Goal: Task Accomplishment & Management: Use online tool/utility

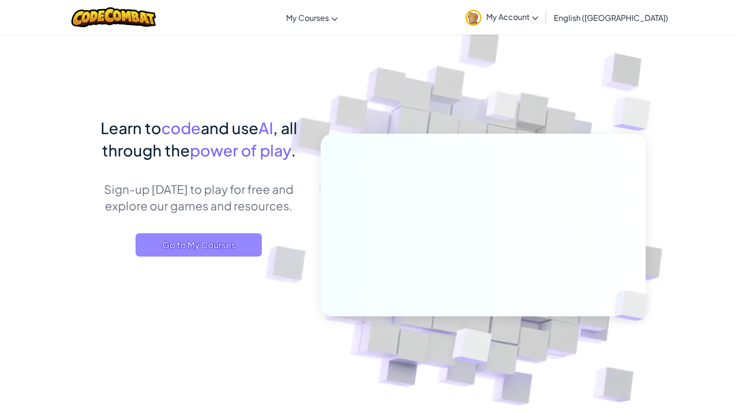
click at [220, 247] on span "Go to My Courses" at bounding box center [199, 244] width 126 height 23
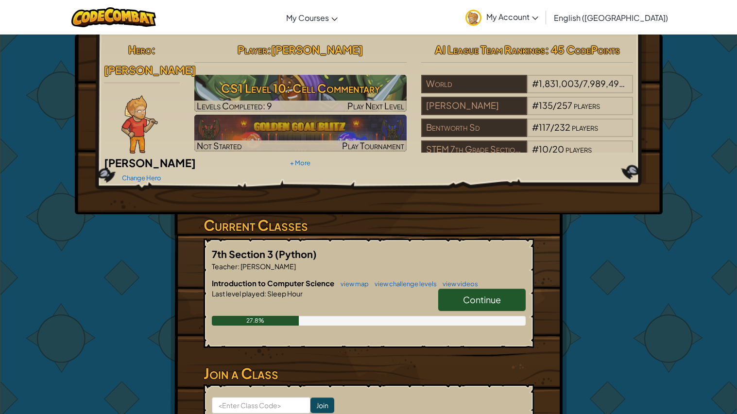
click at [485, 294] on span "Continue" at bounding box center [482, 299] width 38 height 11
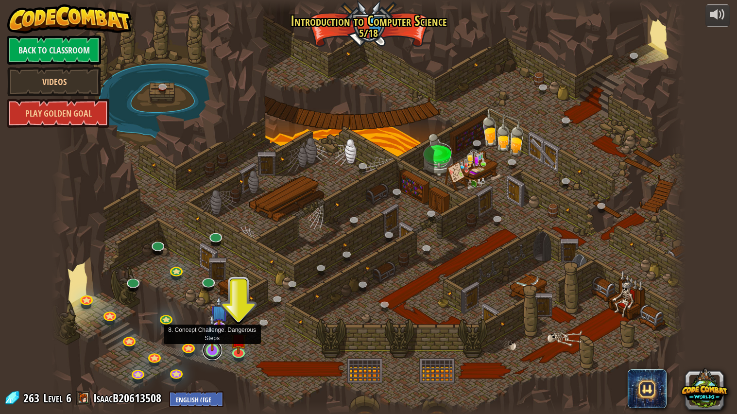
click at [214, 351] on link at bounding box center [212, 350] width 19 height 19
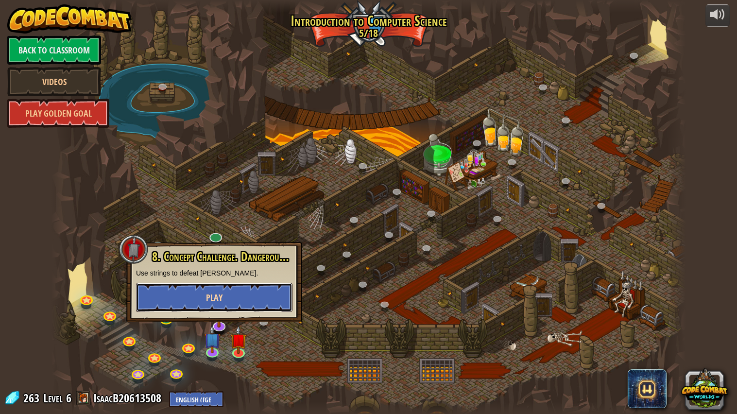
click at [233, 296] on button "Play" at bounding box center [214, 297] width 156 height 29
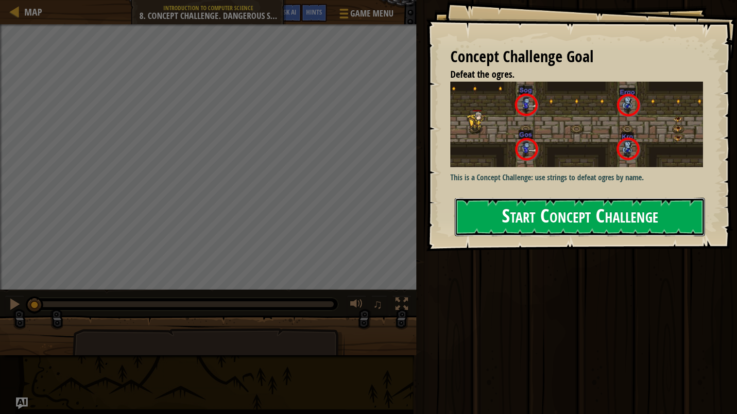
click at [528, 225] on button "Start Concept Challenge" at bounding box center [580, 217] width 250 height 38
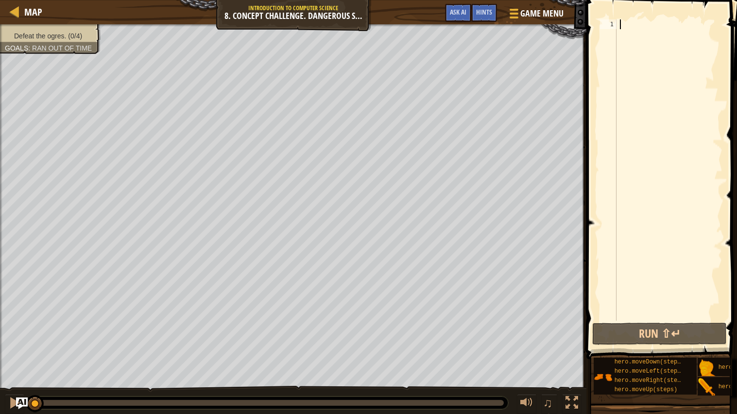
type textarea "m"
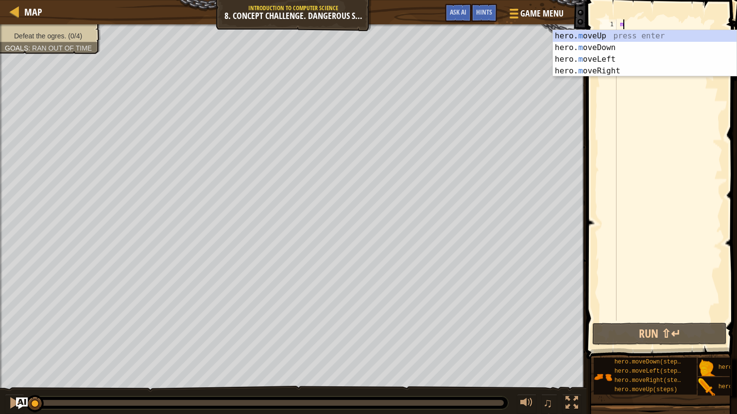
scroll to position [4, 0]
click at [619, 67] on div "hero. m oveUp press enter hero. m oveDown press enter hero. m oveLeft press ent…" at bounding box center [645, 65] width 184 height 70
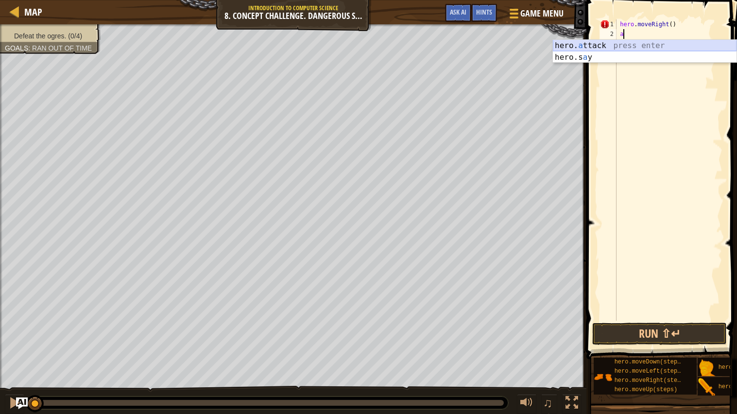
click at [625, 41] on div "hero. a ttack press enter hero.s a y press enter" at bounding box center [645, 63] width 184 height 47
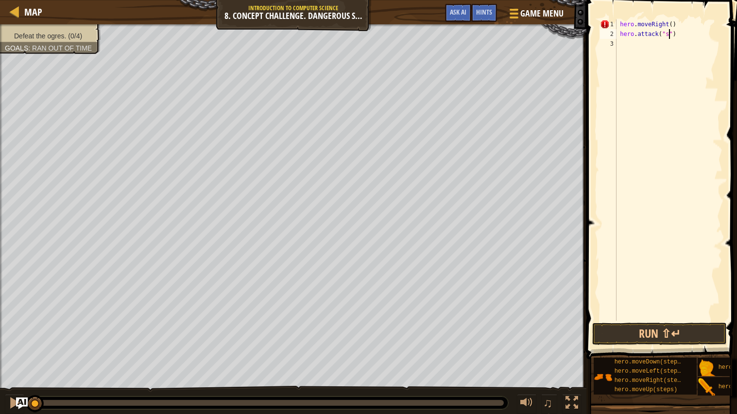
scroll to position [4, 4]
type textarea "hero.attack("sog")"
click at [626, 42] on div "hero . moveRight ( ) hero . attack ( "sog" )" at bounding box center [669, 179] width 108 height 321
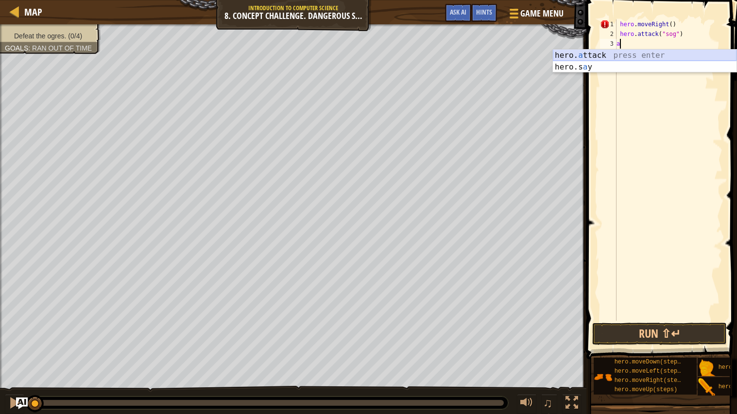
click at [636, 52] on div "hero. a ttack press enter hero.s a y press enter" at bounding box center [645, 73] width 184 height 47
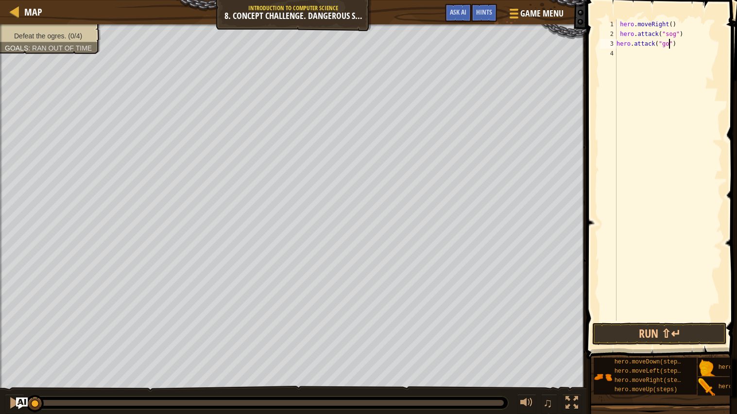
scroll to position [4, 4]
click at [632, 336] on button "Run ⇧↵" at bounding box center [659, 334] width 135 height 22
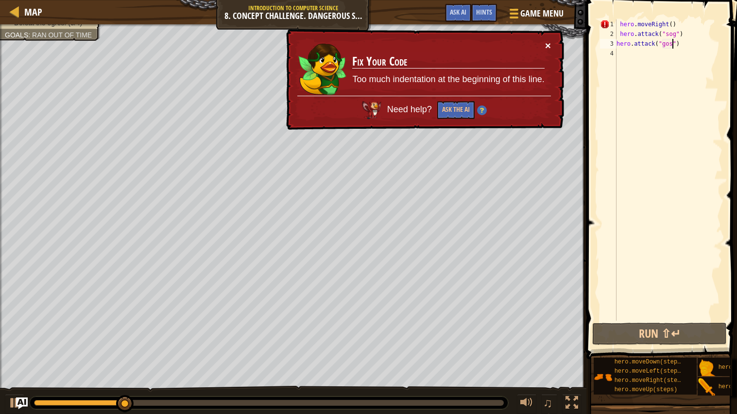
click at [548, 44] on button "×" at bounding box center [548, 45] width 6 height 10
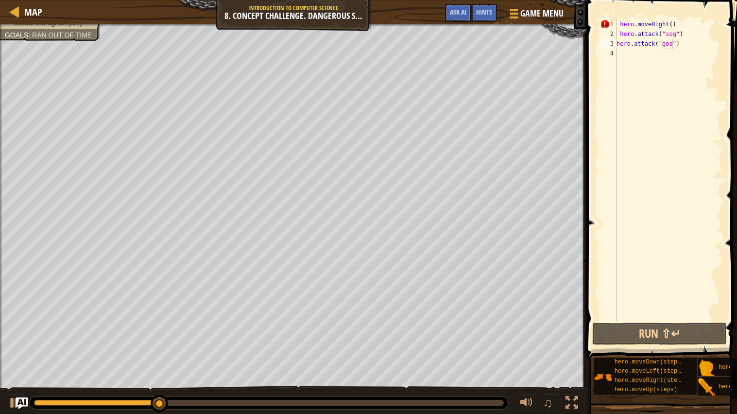
click at [693, 18] on span at bounding box center [663, 166] width 158 height 388
click at [688, 27] on div "hero . moveRight ( ) hero . attack ( "sog" ) hero . attack ( "gos" )" at bounding box center [669, 179] width 108 height 321
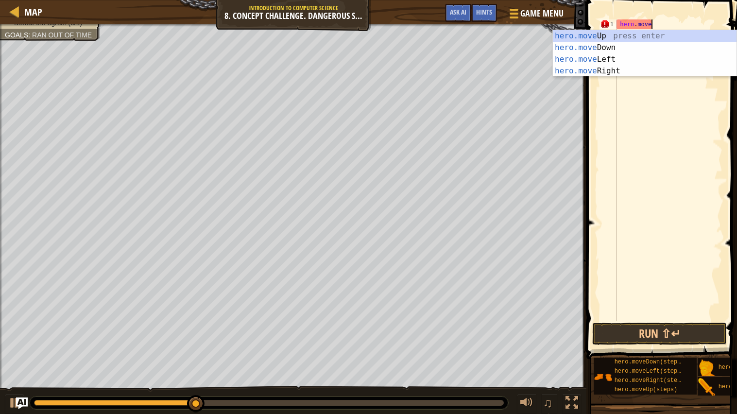
scroll to position [4, 1]
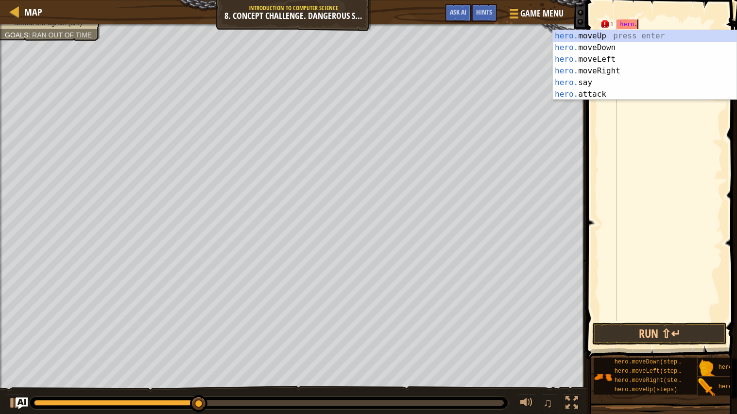
type textarea "h"
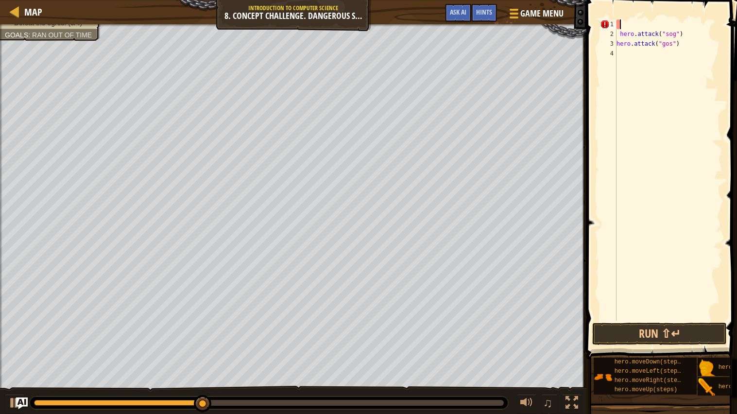
scroll to position [4, 0]
click at [689, 30] on div "hero . attack ( "sog" ) hero . attack ( "gos" )" at bounding box center [669, 179] width 108 height 321
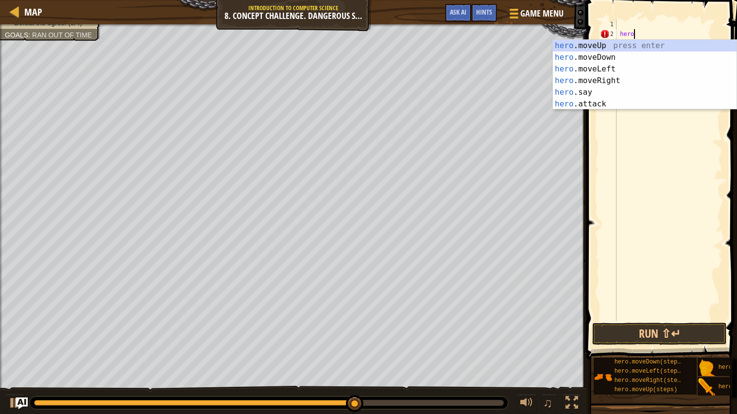
type textarea "h"
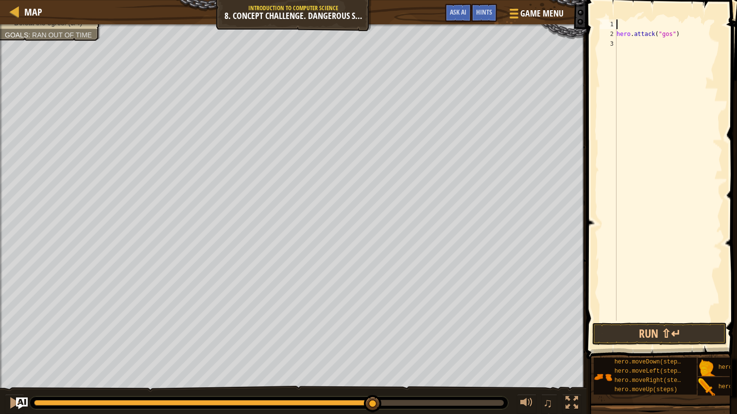
click at [695, 38] on div "hero . attack ( "gos" )" at bounding box center [669, 179] width 108 height 321
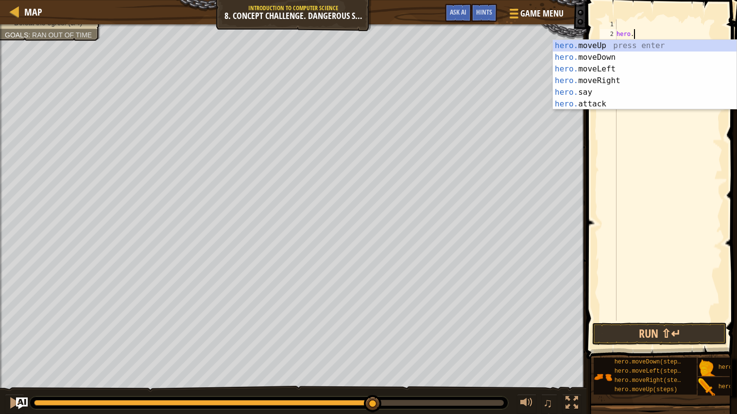
type textarea "h"
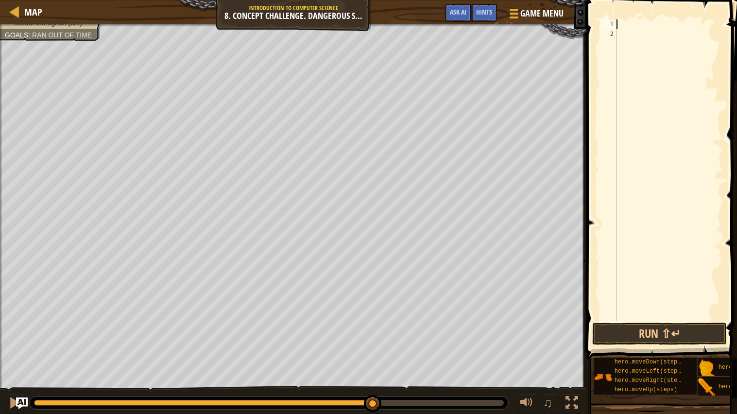
type textarea "m"
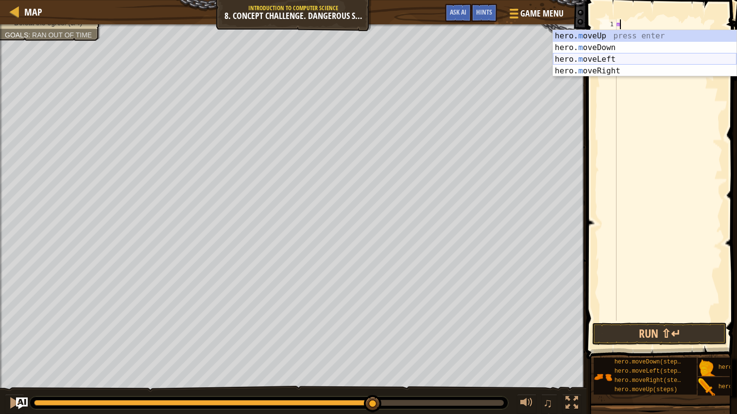
click at [616, 66] on div "hero. m oveUp press enter hero. m oveDown press enter hero. m oveLeft press ent…" at bounding box center [645, 65] width 184 height 70
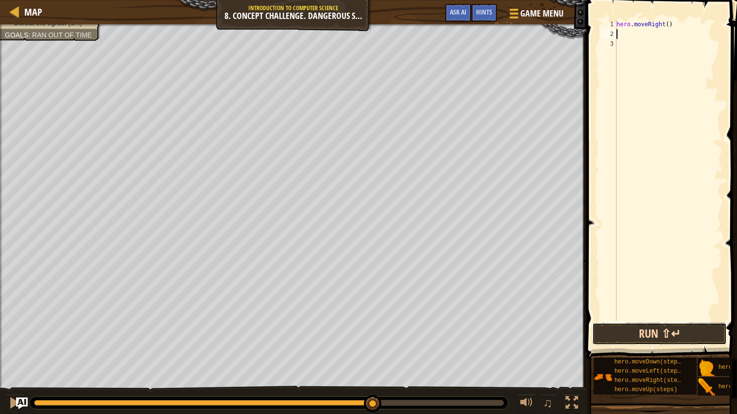
click at [656, 330] on button "Run ⇧↵" at bounding box center [659, 334] width 135 height 22
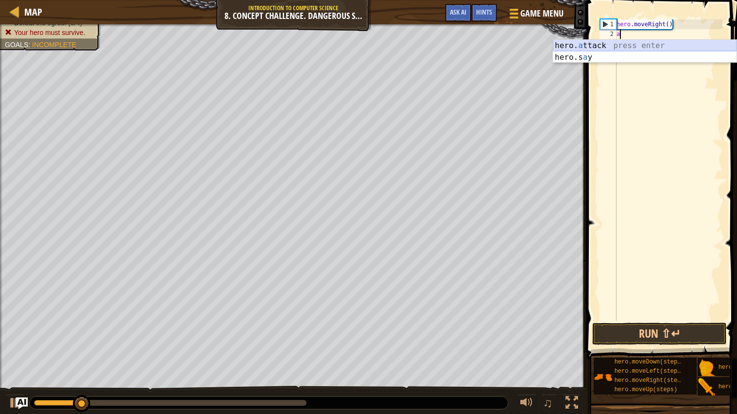
click at [624, 40] on div "hero. a ttack press enter hero.s a y press enter" at bounding box center [645, 63] width 184 height 47
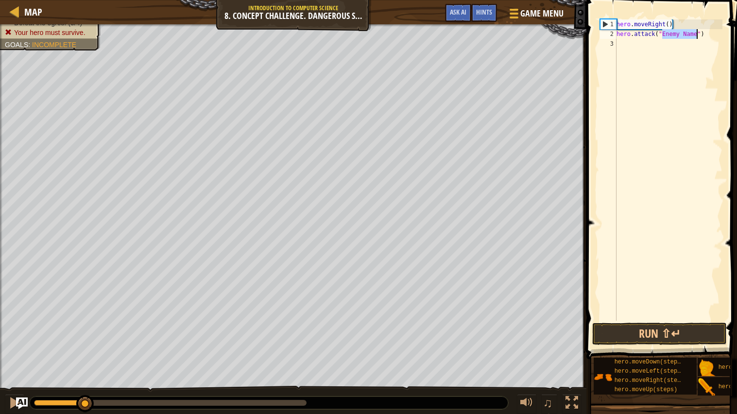
type textarea "hero.attack("Enemy Name")"
click at [622, 45] on div "hero . moveRight ( ) hero . attack ( "Enemy Name" )" at bounding box center [669, 179] width 108 height 321
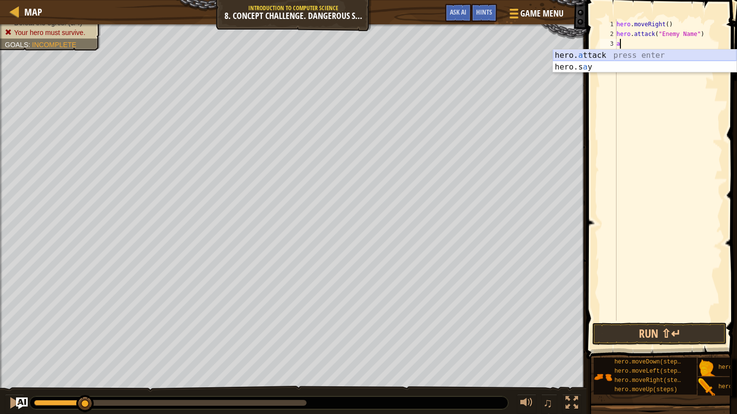
click at [625, 55] on div "hero. a ttack press enter hero.s a y press enter" at bounding box center [645, 73] width 184 height 47
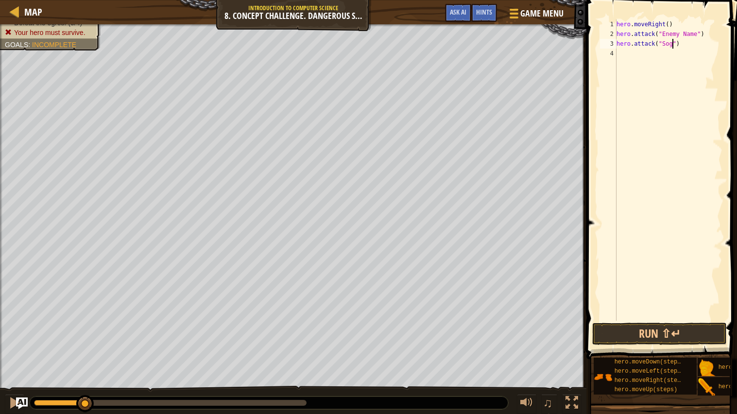
scroll to position [4, 4]
click at [700, 36] on div "hero . moveRight ( ) hero . attack ( "Enemy Name" ) hero . attack ( "Sog" )" at bounding box center [669, 179] width 108 height 321
click at [698, 36] on div "hero . moveRight ( ) hero . attack ( "Enemy Name" ) hero . attack ( "Sog" )" at bounding box center [669, 179] width 108 height 321
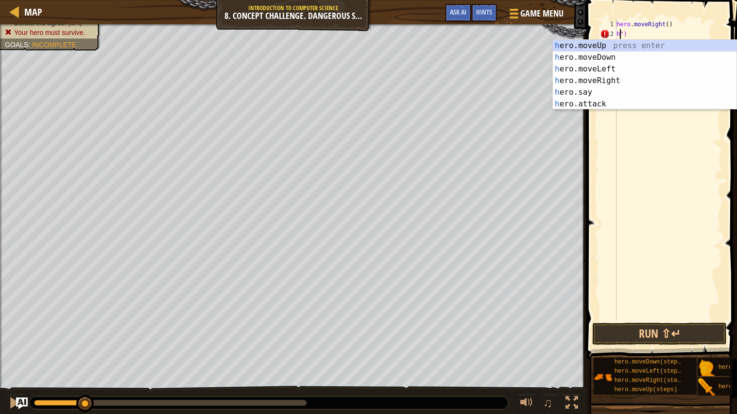
scroll to position [4, 0]
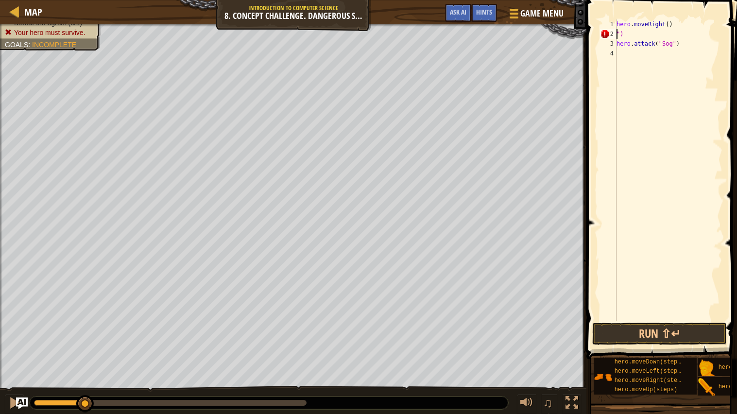
click at [628, 34] on div "hero . moveRight ( ) ") hero . attack ( "Sog" )" at bounding box center [669, 179] width 108 height 321
type textarea """
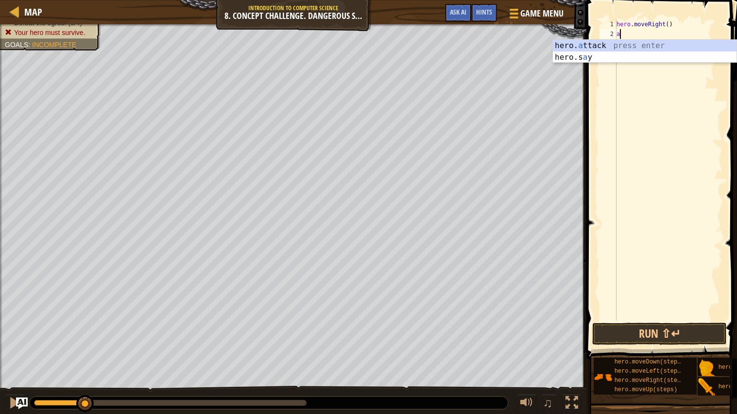
click at [602, 43] on div "hero. a ttack press enter hero.s a y press enter" at bounding box center [645, 63] width 184 height 47
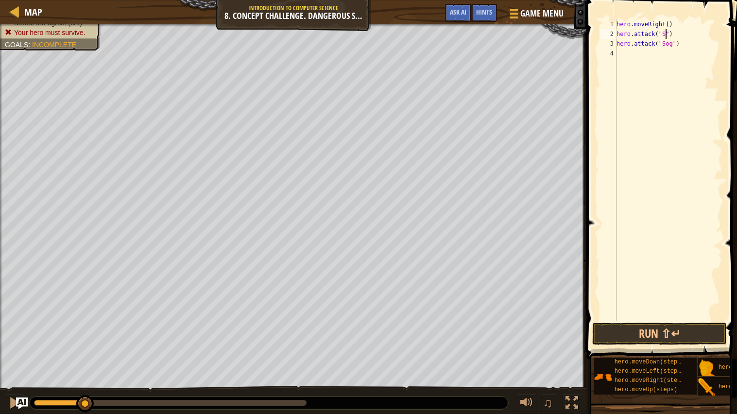
scroll to position [4, 4]
type textarea "hero.attack("Sog")"
click at [621, 53] on div "hero . moveRight ( ) hero . attack ( "Sog" ) hero . attack ( "Sog" )" at bounding box center [669, 179] width 108 height 321
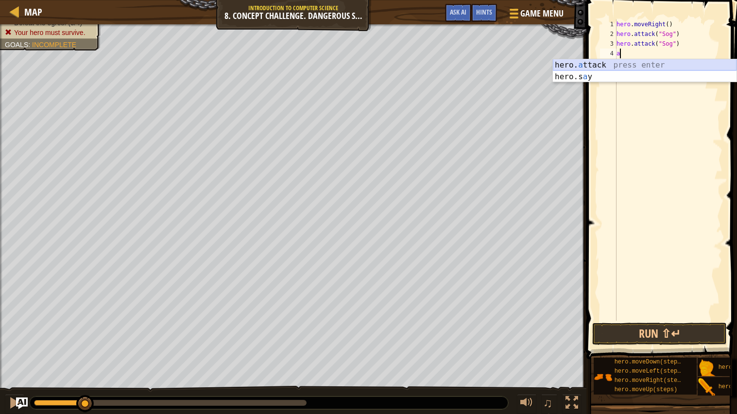
click at [617, 68] on div "hero. a ttack press enter hero.s a y press enter" at bounding box center [645, 82] width 184 height 47
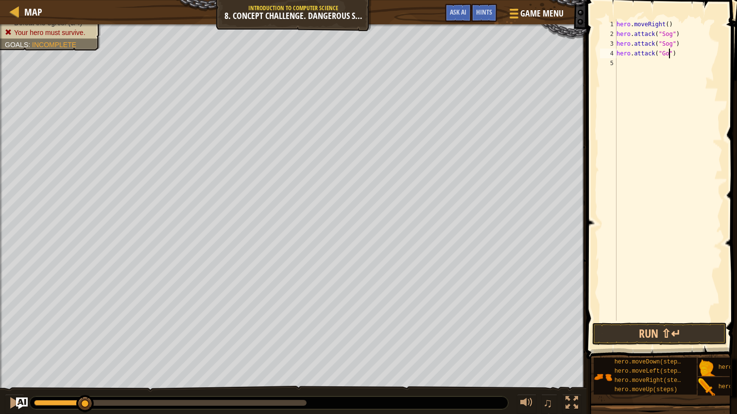
type textarea "hero.attack("Gos")"
click at [619, 63] on div "hero . moveRight ( ) hero . attack ( "Sog" ) hero . attack ( "Sog" ) hero . att…" at bounding box center [669, 179] width 108 height 321
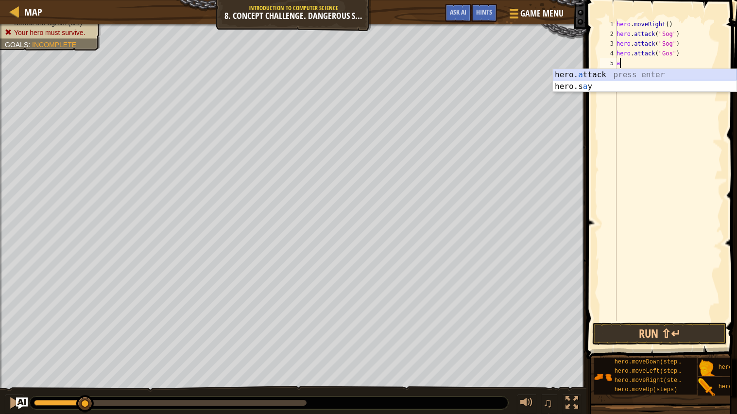
click at [634, 71] on div "hero. a ttack press enter hero.s a y press enter" at bounding box center [645, 92] width 184 height 47
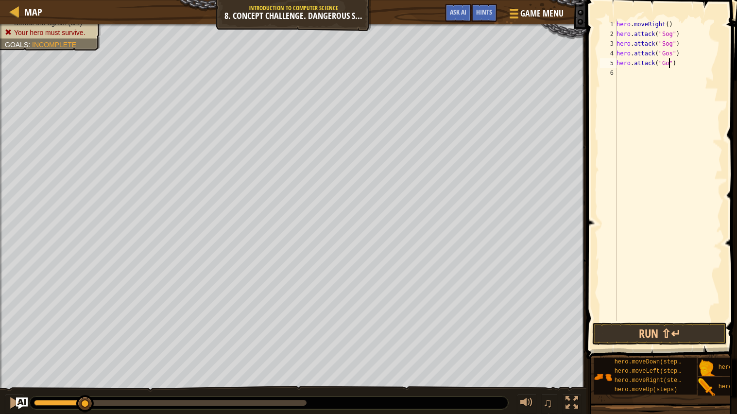
type textarea "hero.attack("Gos")"
click at [617, 72] on div "hero . moveRight ( ) hero . attack ( "Sog" ) hero . attack ( "Sog" ) hero . att…" at bounding box center [669, 179] width 108 height 321
type textarea "m"
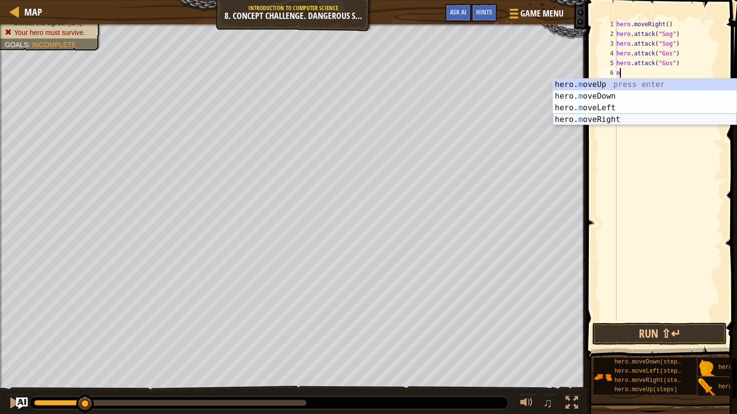
click at [615, 117] on div "hero. m oveUp press enter hero. m oveDown press enter hero. m oveLeft press ent…" at bounding box center [645, 114] width 184 height 70
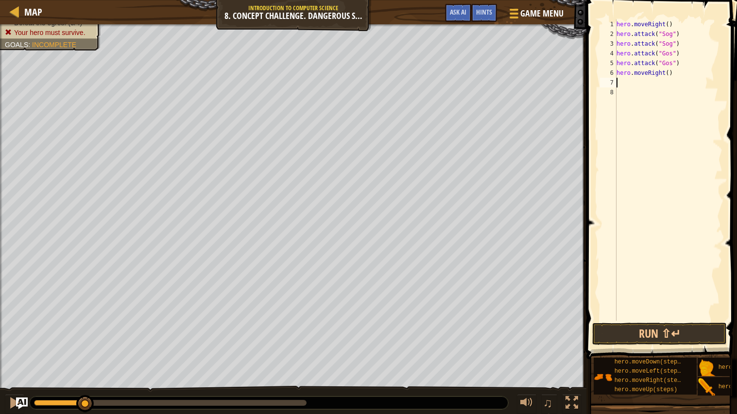
type textarea "m"
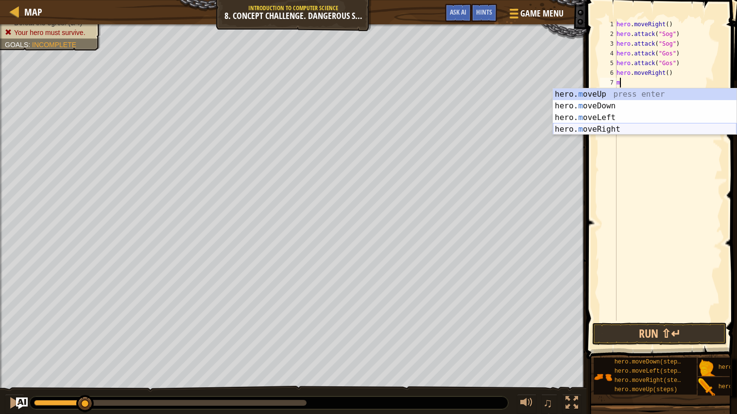
click at [621, 125] on div "hero. m oveUp press enter hero. m oveDown press enter hero. m oveLeft press ent…" at bounding box center [645, 123] width 184 height 70
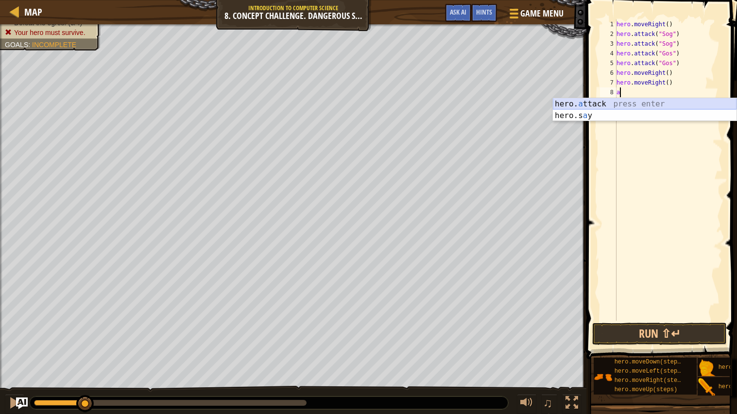
click at [618, 102] on div "hero. a ttack press enter hero.s a y press enter" at bounding box center [645, 121] width 184 height 47
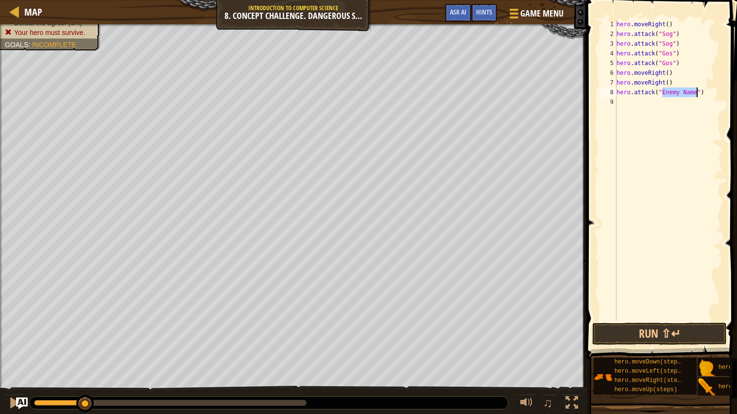
type textarea "hero.attack("Enemy Name")"
click at [622, 104] on div "hero . moveRight ( ) hero . attack ( "Sog" ) hero . attack ( "Sog" ) hero . att…" at bounding box center [669, 179] width 108 height 321
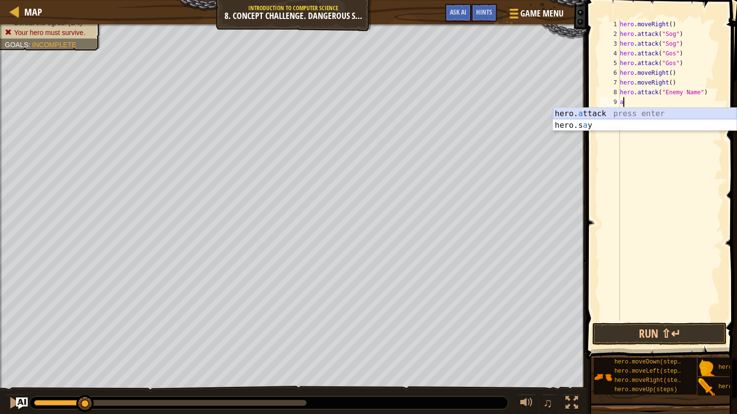
click at [629, 114] on div "hero. a ttack press enter hero.s a y press enter" at bounding box center [645, 131] width 184 height 47
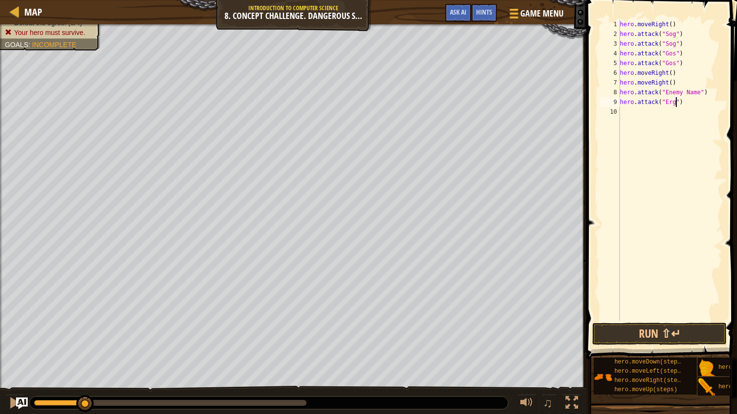
scroll to position [4, 4]
click at [669, 94] on div "hero . moveRight ( ) hero . attack ( "Sog" ) hero . attack ( "Sog" ) hero . att…" at bounding box center [670, 179] width 105 height 321
click at [687, 104] on div "hero . moveRight ( ) hero . attack ( "Sog" ) hero . attack ( "Sog" ) hero . att…" at bounding box center [670, 179] width 105 height 321
click at [669, 91] on div "hero . moveRight ( ) hero . attack ( "Sog" ) hero . attack ( "Sog" ) hero . att…" at bounding box center [670, 179] width 105 height 321
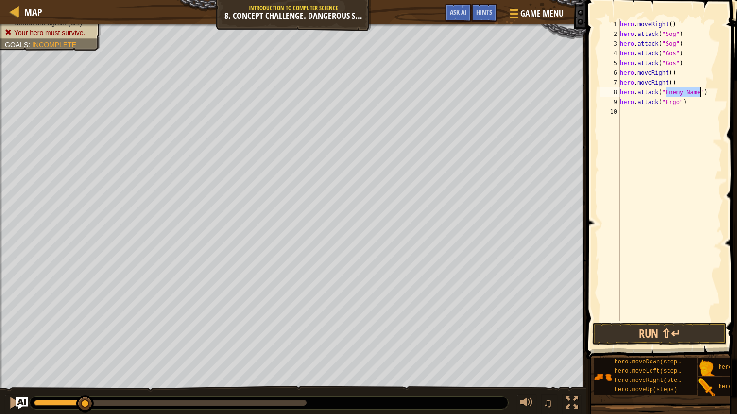
drag, startPoint x: 666, startPoint y: 91, endPoint x: 700, endPoint y: 95, distance: 34.3
click at [700, 95] on div "hero . moveRight ( ) hero . attack ( "Sog" ) hero . attack ( "Sog" ) hero . att…" at bounding box center [670, 179] width 105 height 321
type textarea "hero.attack("Ergo")"
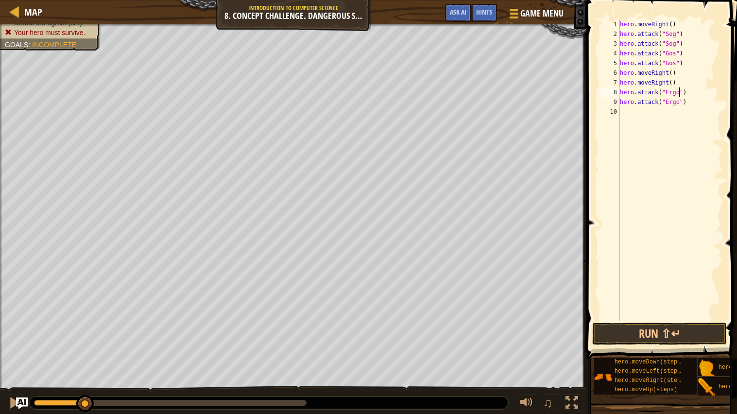
click at [622, 110] on div "hero . moveRight ( ) hero . attack ( "Sog" ) hero . attack ( "Sog" ) hero . att…" at bounding box center [670, 179] width 105 height 321
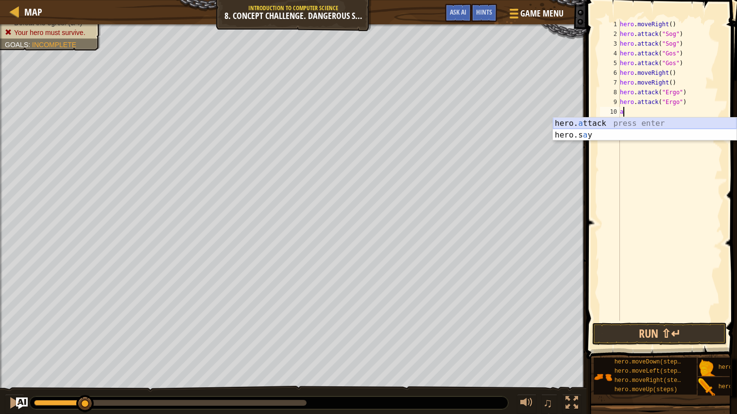
click at [638, 120] on div "hero. a ttack press enter hero.s a y press enter" at bounding box center [645, 141] width 184 height 47
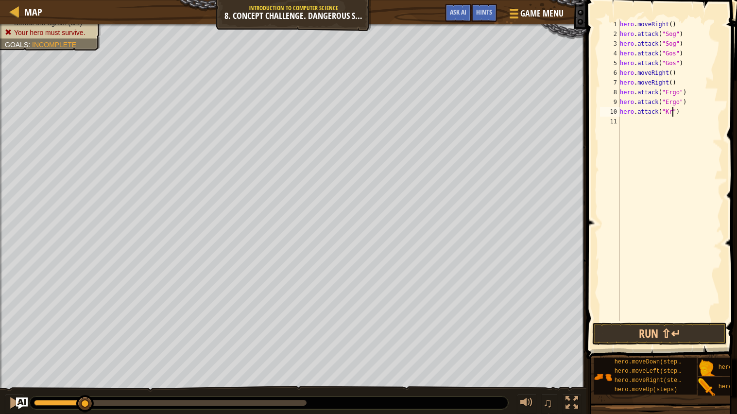
scroll to position [4, 4]
type textarea "hero.attack("Kro")"
click at [625, 123] on div "hero . moveRight ( ) hero . attack ( "Sog" ) hero . attack ( "Sog" ) hero . att…" at bounding box center [670, 179] width 105 height 321
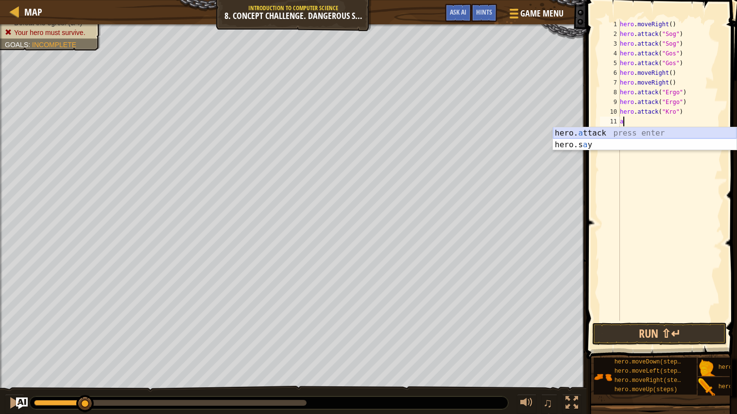
click at [643, 130] on div "hero. a ttack press enter hero.s a y press enter" at bounding box center [645, 150] width 184 height 47
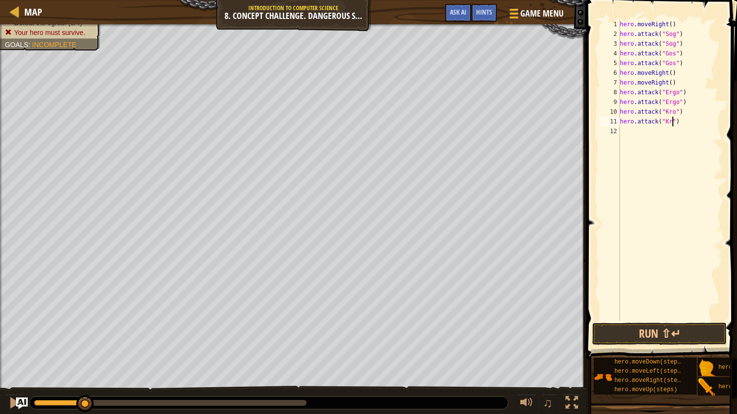
scroll to position [4, 4]
type textarea "hero.attack("Kro")"
click at [630, 326] on button "Run ⇧↵" at bounding box center [659, 334] width 135 height 22
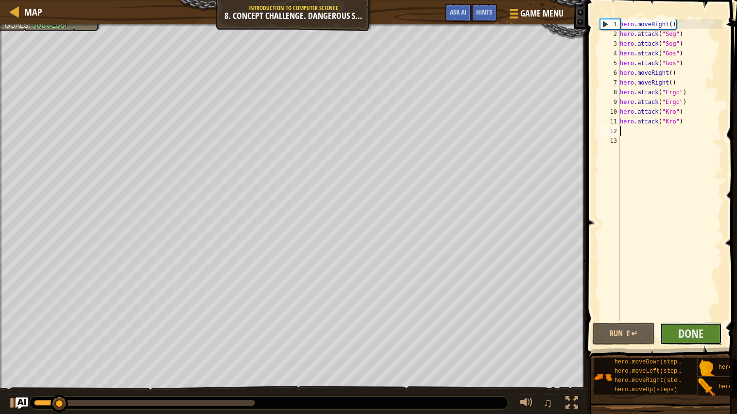
click at [671, 332] on button "Done" at bounding box center [691, 334] width 63 height 22
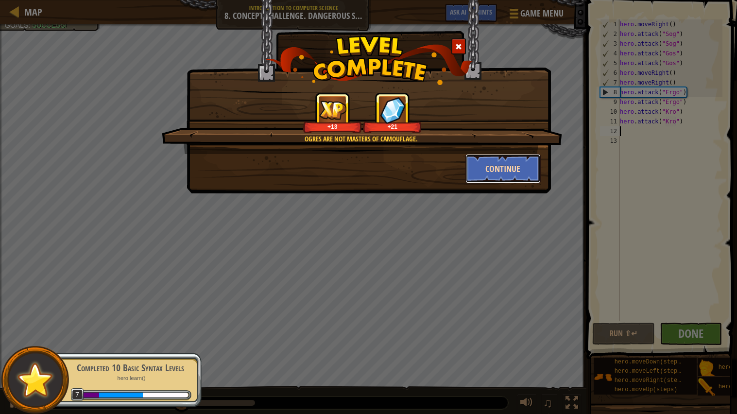
click at [518, 171] on button "Continue" at bounding box center [502, 168] width 75 height 29
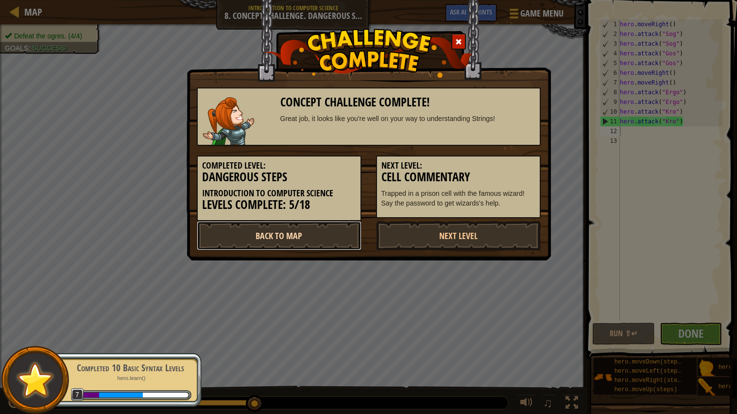
click at [331, 234] on link "Back to Map" at bounding box center [279, 235] width 165 height 29
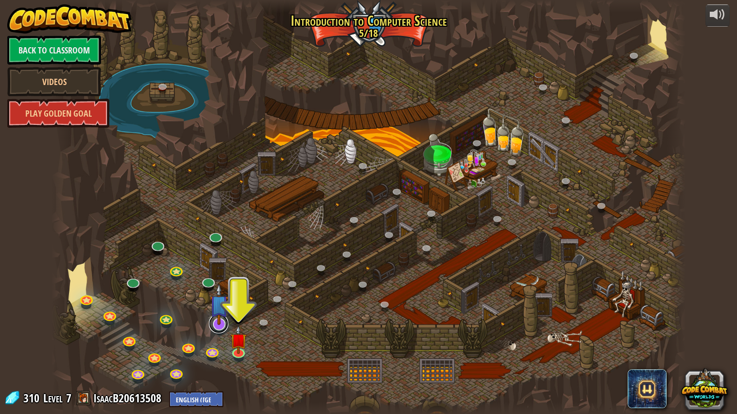
click at [223, 327] on link at bounding box center [218, 323] width 19 height 19
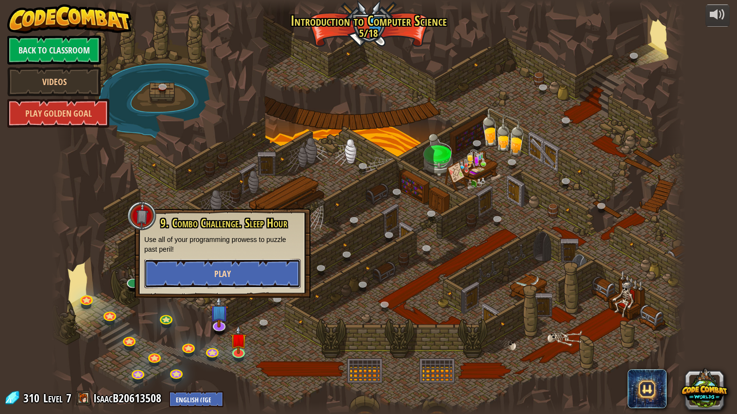
click at [234, 274] on button "Play" at bounding box center [222, 273] width 156 height 29
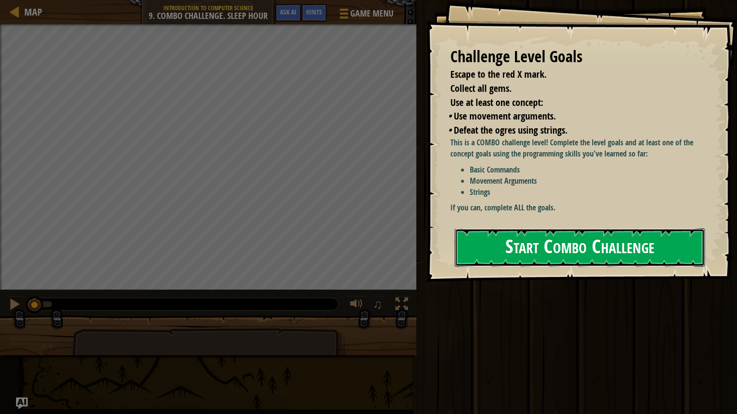
click at [599, 244] on button "Start Combo Challenge" at bounding box center [580, 247] width 250 height 38
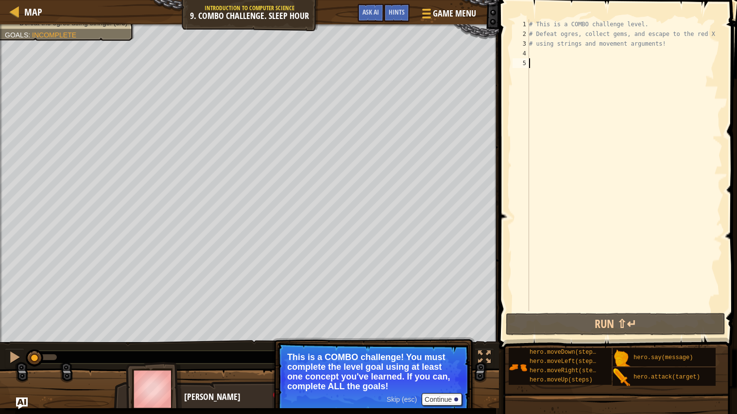
click at [539, 52] on div "# This is a COMBO challenge level. # Defeat [PERSON_NAME], collect gems, and es…" at bounding box center [624, 174] width 195 height 311
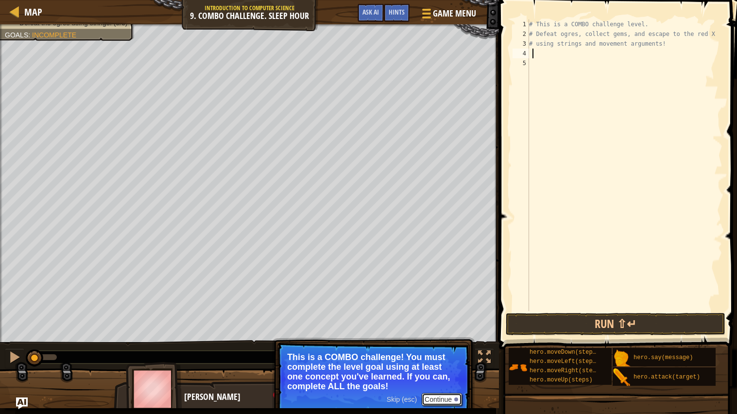
click at [446, 396] on button "Continue" at bounding box center [442, 399] width 40 height 13
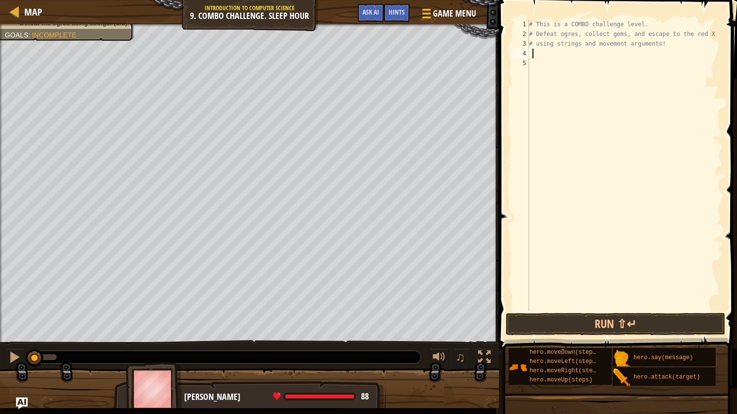
type textarea "u"
click at [564, 67] on div "hero.move U p press enter" at bounding box center [623, 76] width 184 height 35
click at [585, 53] on div "# This is a COMBO challenge level. # Defeat [PERSON_NAME], collect gems, and es…" at bounding box center [624, 174] width 195 height 311
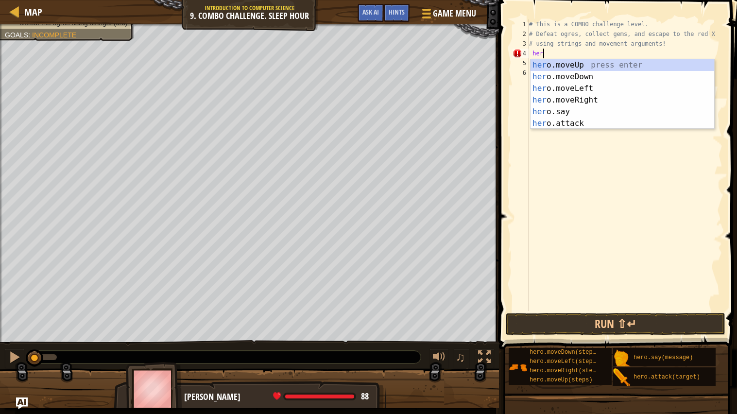
type textarea "h"
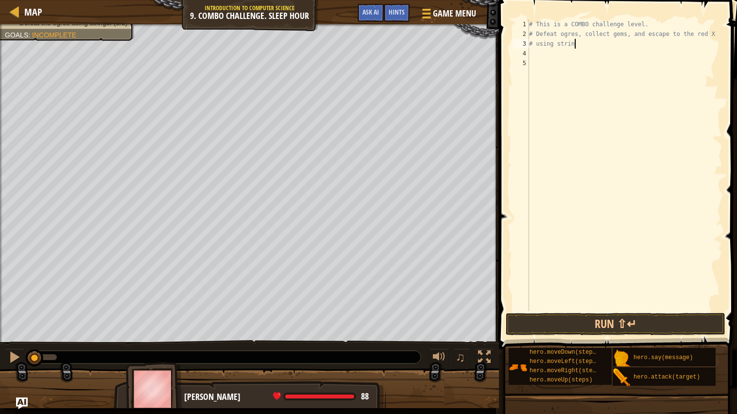
type textarea "# using string"
click at [539, 54] on div "# This is a COMBO challenge level. # Defeat ogres, collect gems, and escape to …" at bounding box center [624, 174] width 195 height 311
type textarea "mo"
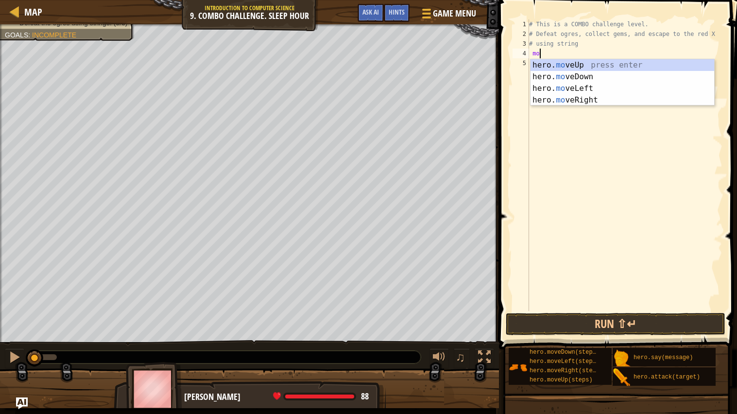
scroll to position [4, 0]
click at [555, 97] on div "hero. mo veUp press enter hero. mo veDown press enter hero. mo veLeft press ent…" at bounding box center [623, 94] width 184 height 70
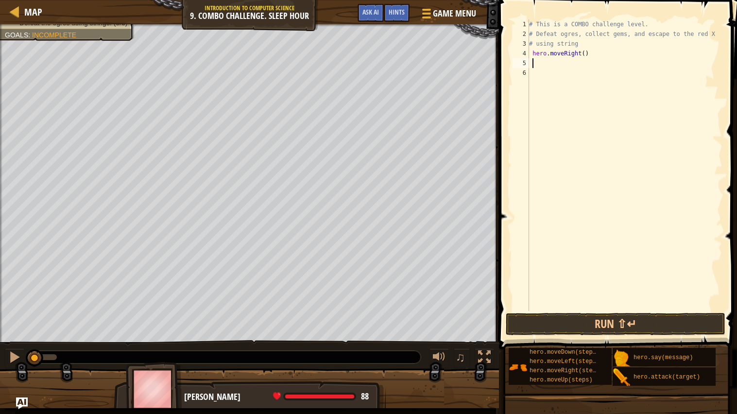
scroll to position [4, 0]
click at [585, 54] on div "# This is a COMBO challenge level. # Defeat [PERSON_NAME], collect gems, and es…" at bounding box center [624, 174] width 195 height 311
click at [614, 318] on button "Run ⇧↵" at bounding box center [616, 324] width 220 height 22
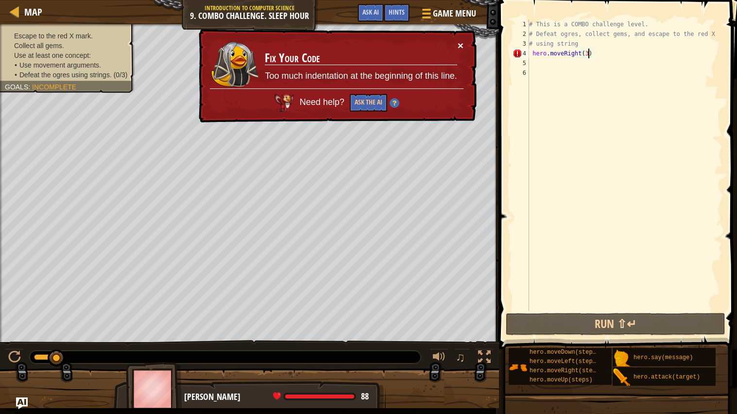
click at [461, 40] on button "×" at bounding box center [461, 45] width 6 height 10
click at [452, 41] on td "Fix Your Code Too much indentation at the beginning of this line." at bounding box center [360, 64] width 193 height 48
click at [458, 45] on button "×" at bounding box center [461, 45] width 6 height 10
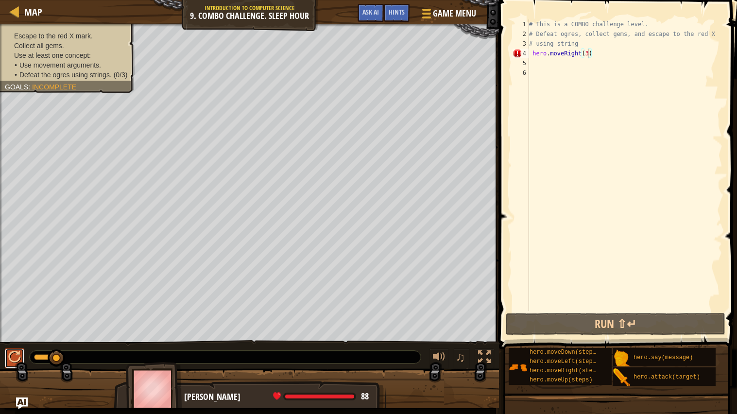
click at [13, 358] on div at bounding box center [14, 357] width 13 height 13
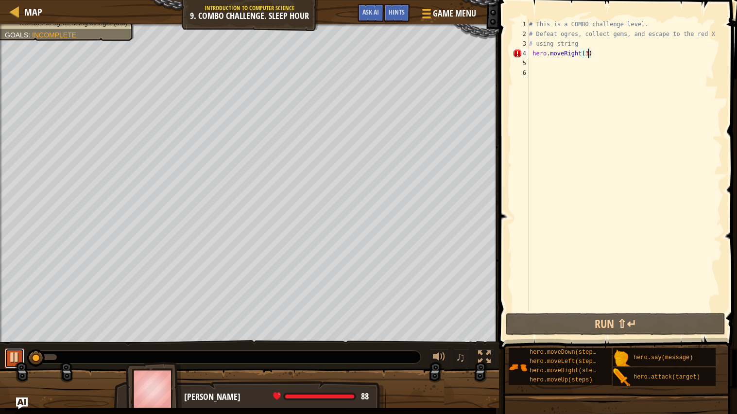
click at [17, 359] on div at bounding box center [14, 357] width 13 height 13
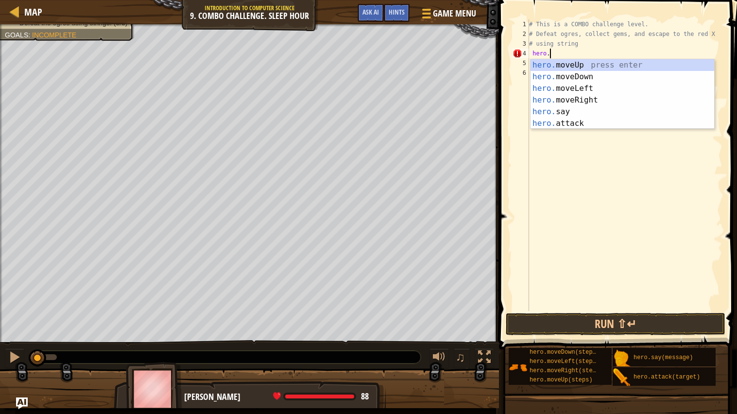
scroll to position [4, 0]
type textarea "h"
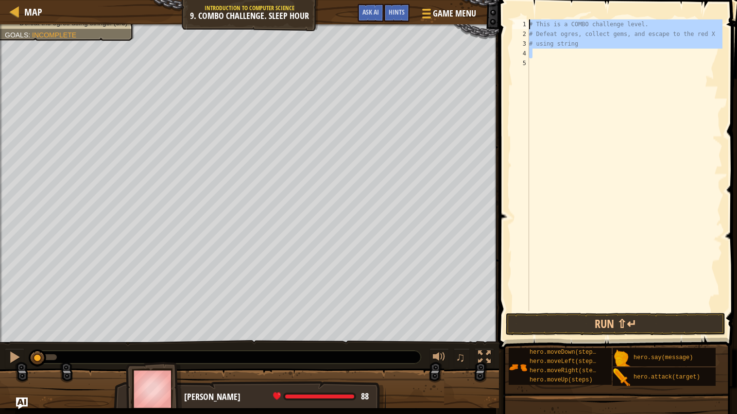
drag, startPoint x: 599, startPoint y: 53, endPoint x: 505, endPoint y: 2, distance: 107.0
click at [505, 5] on div "# using string 1 2 3 4 5 # This is a COMBO challenge level. # Defeat ogres, col…" at bounding box center [616, 194] width 241 height 378
type textarea "# This is a COMBO challenge level. # Defeat ogres, collect gems, and escape to …"
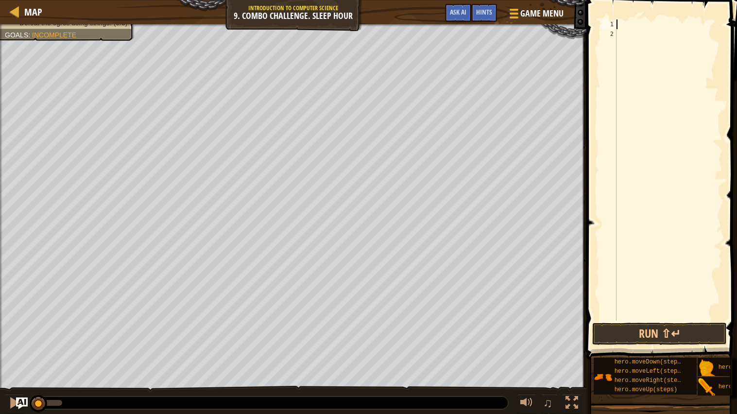
type textarea "mu"
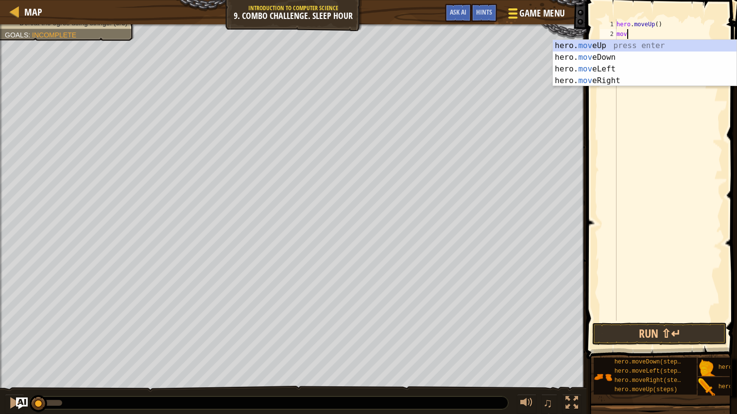
scroll to position [4, 0]
type textarea "move"
